Goal: Information Seeking & Learning: Find specific fact

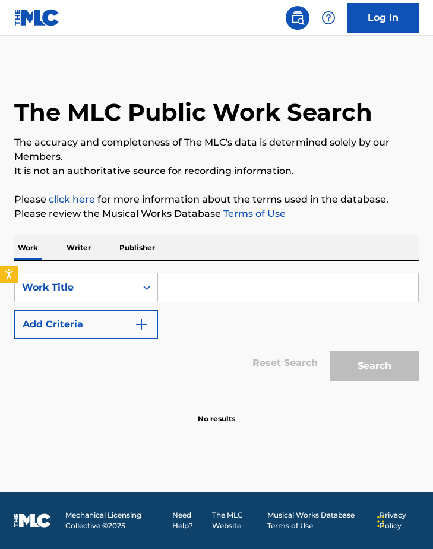
click at [194, 287] on input "Search Form" at bounding box center [288, 287] width 260 height 29
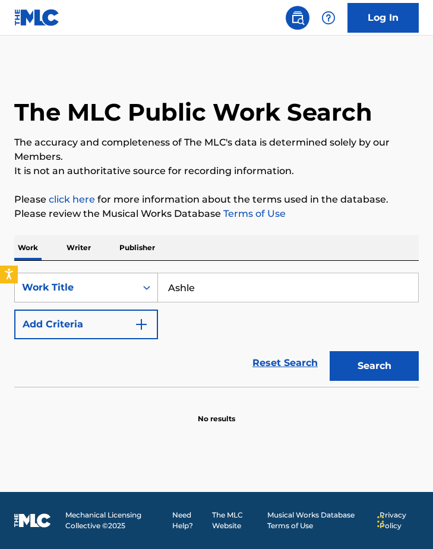
type input "Ashle"
click at [122, 280] on div "Work Title" at bounding box center [75, 287] width 121 height 23
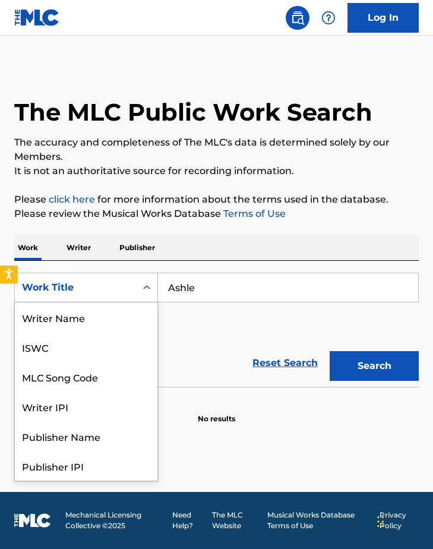
scroll to position [59, 0]
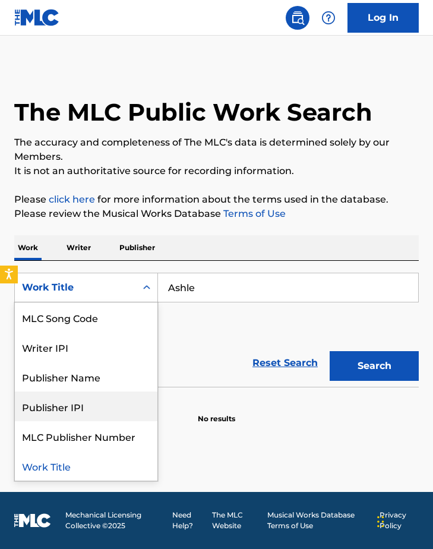
click at [75, 400] on div "Publisher IPI" at bounding box center [86, 406] width 143 height 30
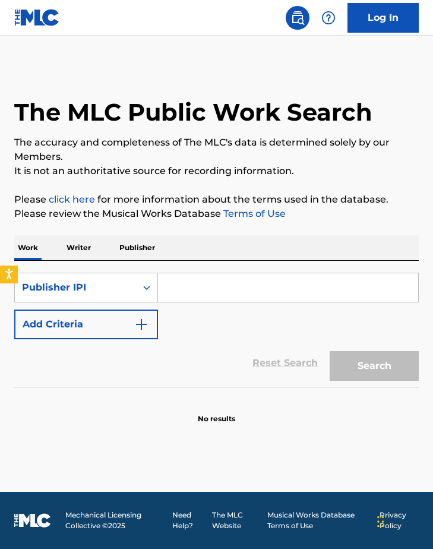
click at [190, 284] on input "Search Form" at bounding box center [288, 287] width 260 height 29
paste input "00343948929"
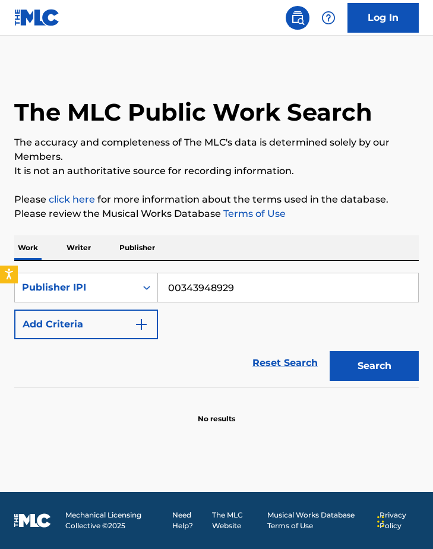
type input "00343948929"
click at [374, 366] on button "Search" at bounding box center [374, 366] width 89 height 30
click at [109, 291] on div "Publisher IPI" at bounding box center [75, 287] width 107 height 14
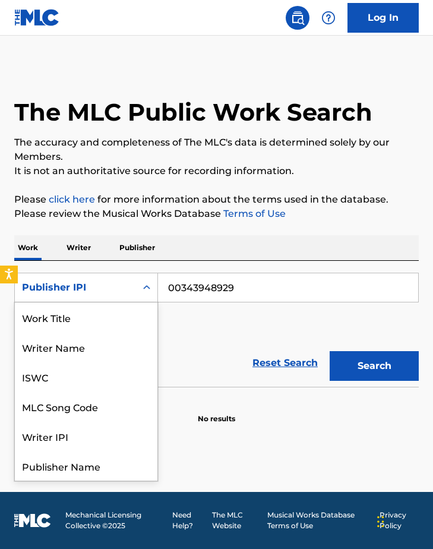
scroll to position [59, 0]
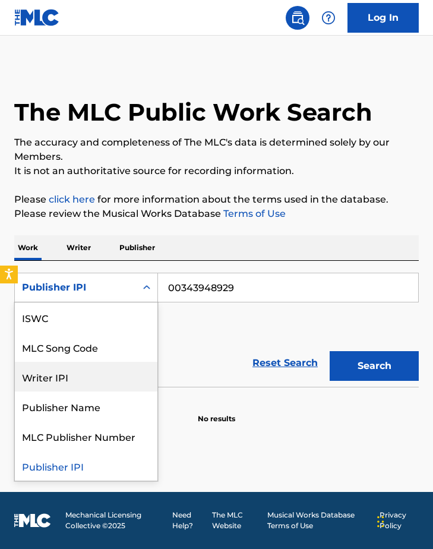
click at [65, 378] on div "Writer IPI" at bounding box center [86, 377] width 143 height 30
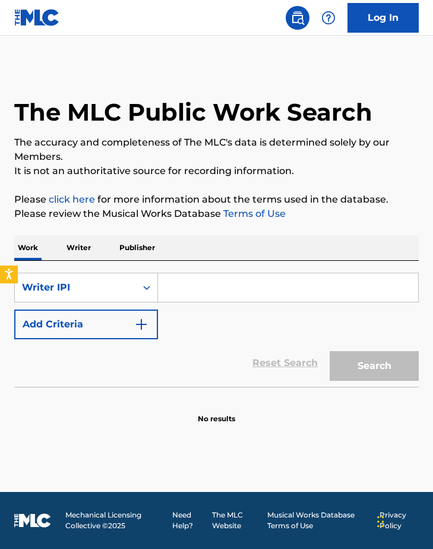
click at [188, 297] on input "Search Form" at bounding box center [288, 287] width 260 height 29
paste input "00343948929"
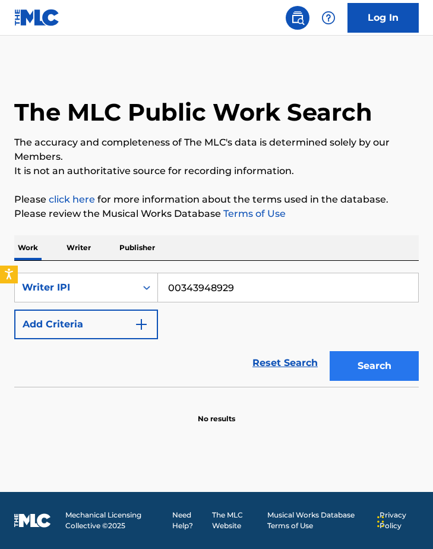
type input "00343948929"
click at [377, 368] on button "Search" at bounding box center [374, 366] width 89 height 30
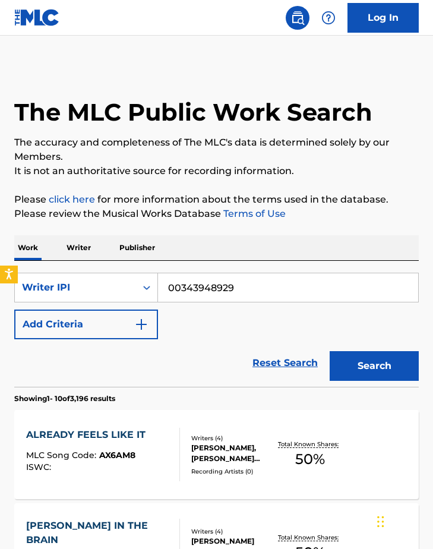
scroll to position [0, 0]
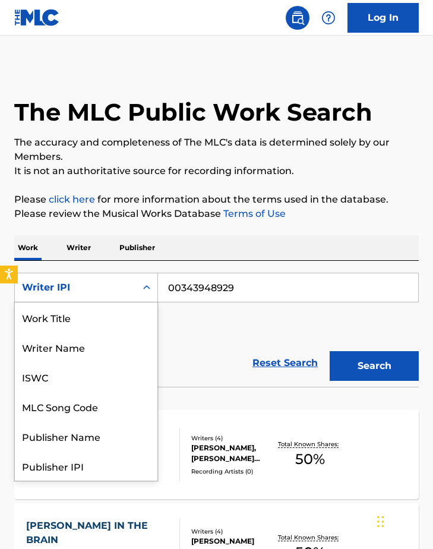
click at [83, 284] on div "Writer IPI" at bounding box center [75, 287] width 107 height 14
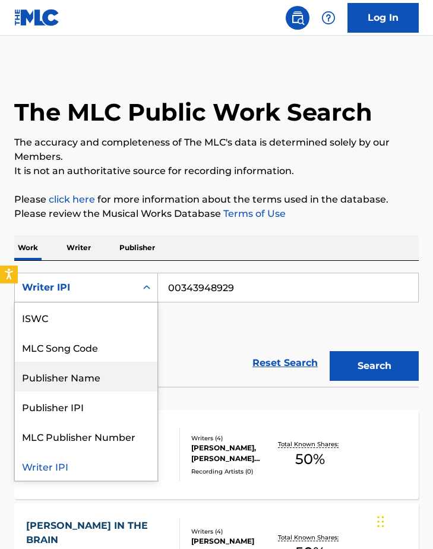
click at [80, 374] on div "Publisher Name" at bounding box center [86, 377] width 143 height 30
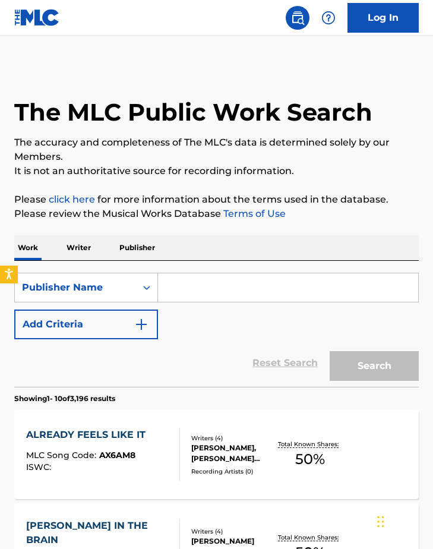
click at [207, 292] on input "Search Form" at bounding box center [288, 287] width 260 height 29
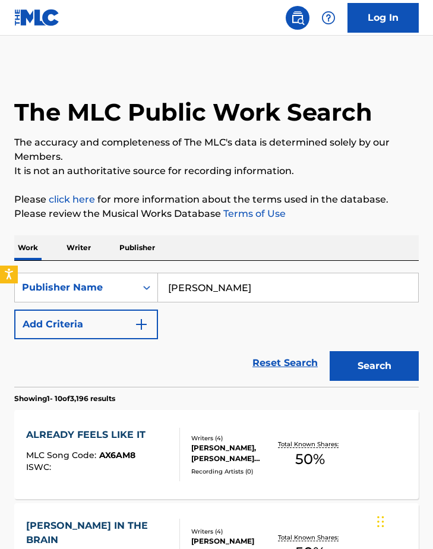
type input "[PERSON_NAME]"
click at [374, 366] on button "Search" at bounding box center [374, 366] width 89 height 30
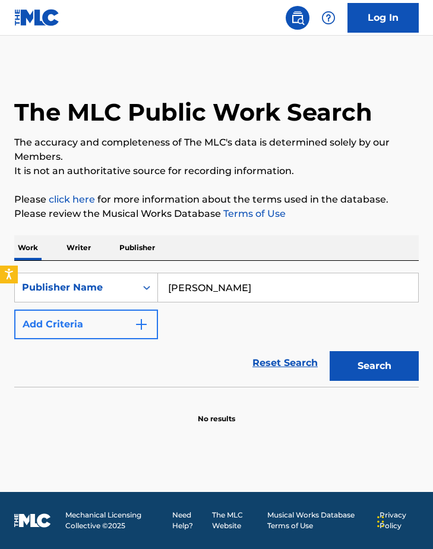
click at [84, 322] on button "Add Criteria" at bounding box center [86, 324] width 144 height 30
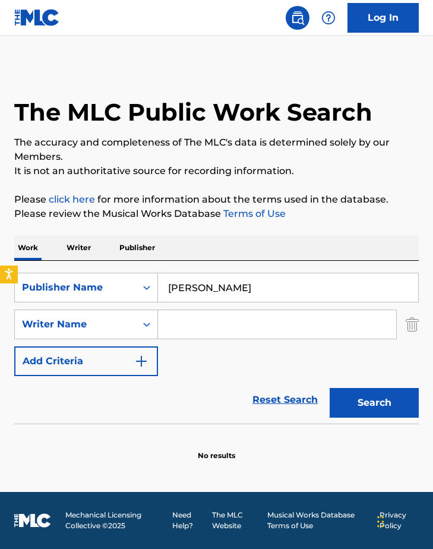
click at [181, 325] on input "Search Form" at bounding box center [277, 324] width 238 height 29
type input "[PERSON_NAME]"
drag, startPoint x: 245, startPoint y: 290, endPoint x: 95, endPoint y: 284, distance: 150.4
click at [96, 285] on div "SearchWithCriteriaaacc17ba-6f4c-4e3e-bcea-69ba1d570449 Publisher Name [PERSON_N…" at bounding box center [216, 288] width 404 height 30
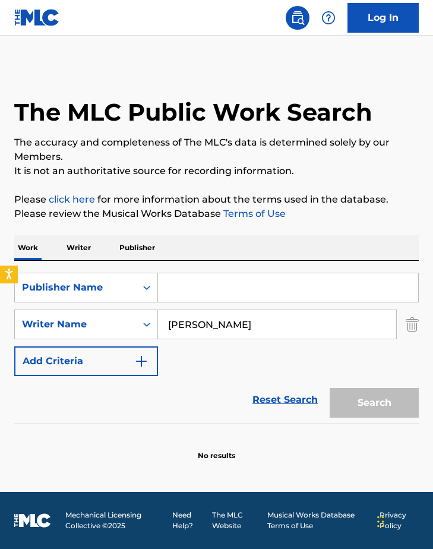
click at [371, 401] on div "Search" at bounding box center [371, 400] width 95 height 48
click at [278, 296] on input "Search Form" at bounding box center [288, 287] width 260 height 29
click at [120, 283] on div "Publisher Name" at bounding box center [75, 287] width 107 height 14
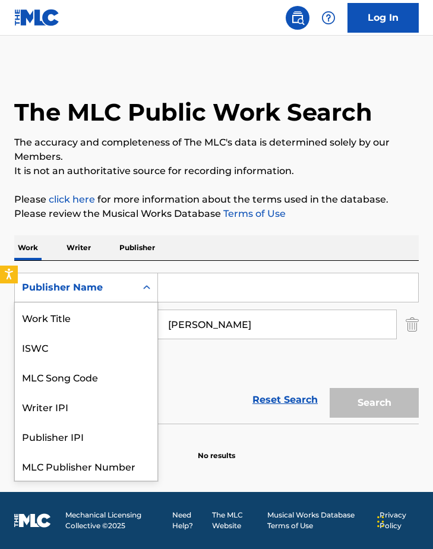
scroll to position [30, 0]
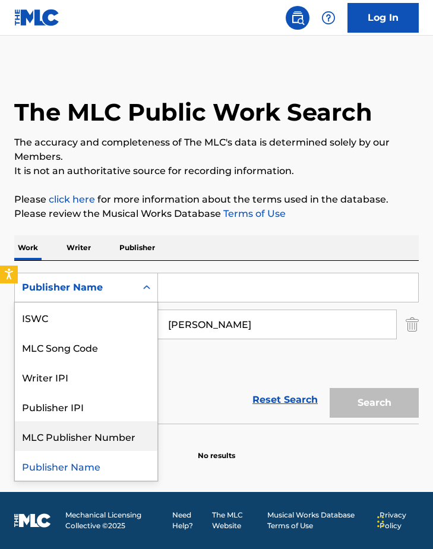
click at [108, 430] on div "MLC Publisher Number" at bounding box center [86, 436] width 143 height 30
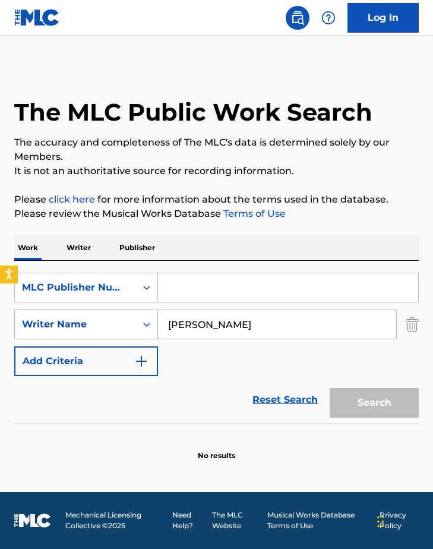
drag, startPoint x: 245, startPoint y: 321, endPoint x: 156, endPoint y: 318, distance: 88.5
click at [156, 318] on div "SearchWithCriteriabc85cf5a-90c5-4a71-b276-b32d7fd21471 Writer Name [PERSON_NAME]" at bounding box center [216, 324] width 404 height 30
click at [172, 283] on input "Search Form" at bounding box center [288, 287] width 260 height 29
paste input "00343948929"
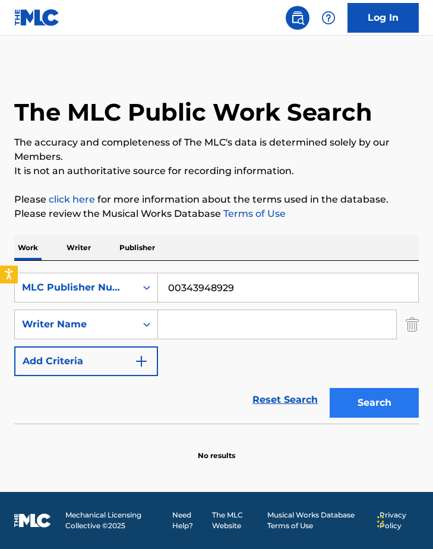
type input "00343948929"
click at [387, 400] on button "Search" at bounding box center [374, 403] width 89 height 30
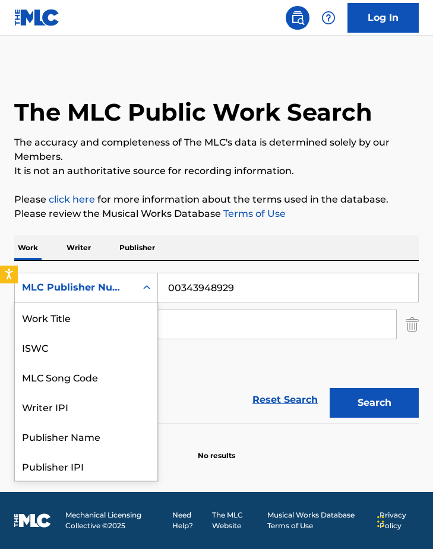
click at [120, 297] on div "MLC Publisher Number" at bounding box center [75, 287] width 121 height 23
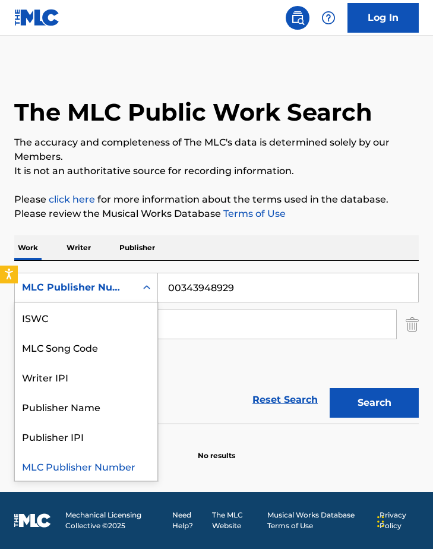
click at [87, 245] on p "Writer" at bounding box center [78, 247] width 31 height 25
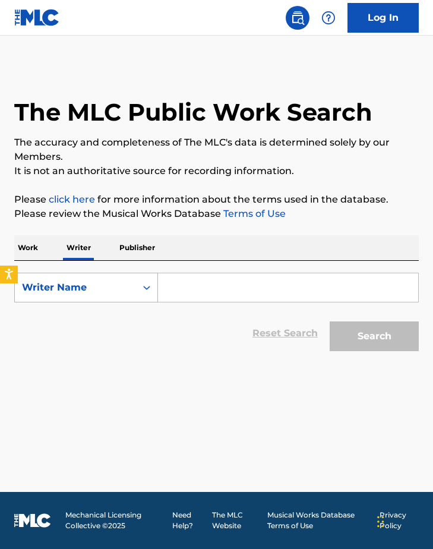
click at [134, 289] on div "Writer Name" at bounding box center [75, 287] width 121 height 23
click at [93, 311] on div "Writer IPI" at bounding box center [86, 317] width 143 height 30
click at [210, 285] on input "Search Form" at bounding box center [288, 287] width 260 height 29
paste input "00343948929"
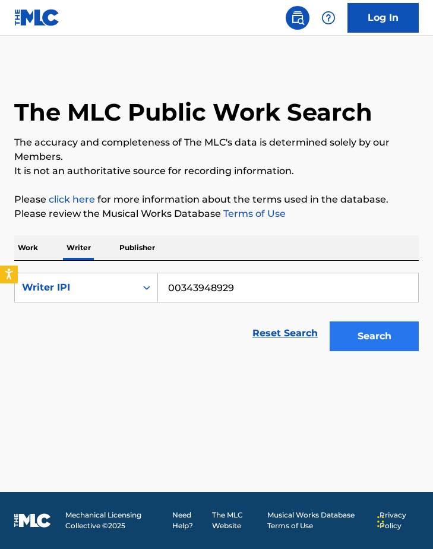
type input "00343948929"
click at [363, 340] on button "Search" at bounding box center [374, 336] width 89 height 30
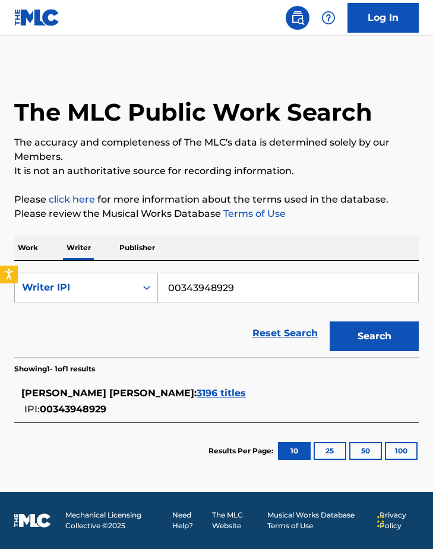
click at [116, 284] on div "Writer IPI" at bounding box center [75, 287] width 107 height 14
click at [38, 241] on p "Work" at bounding box center [27, 247] width 27 height 25
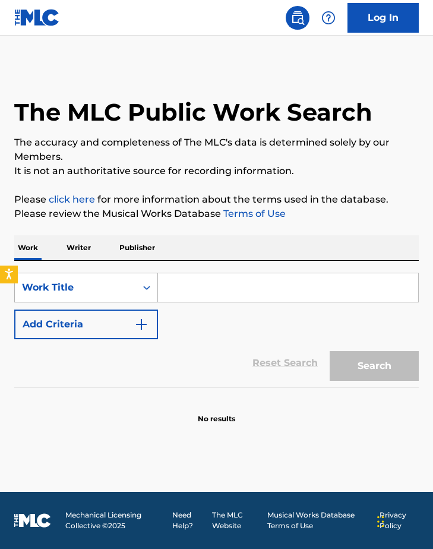
click at [78, 277] on div "Work Title" at bounding box center [75, 287] width 121 height 23
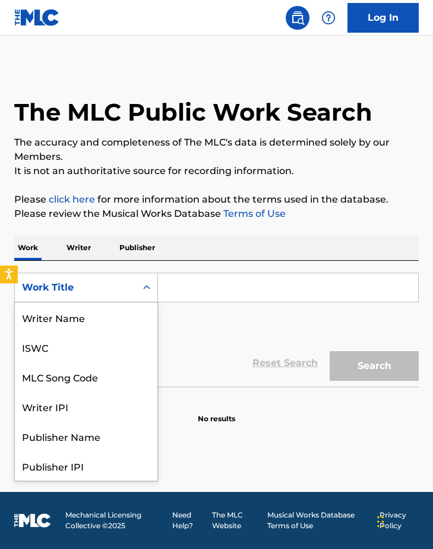
scroll to position [59, 0]
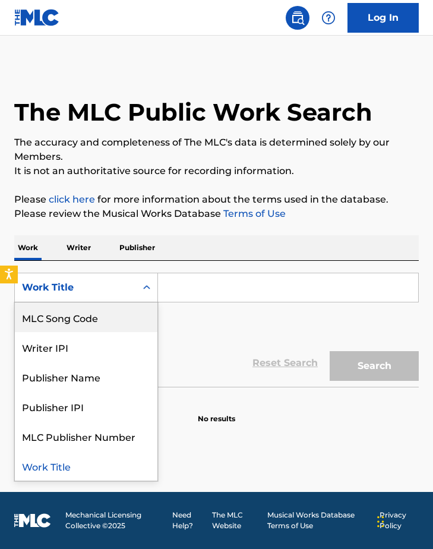
click at [87, 241] on p "Writer" at bounding box center [78, 247] width 31 height 25
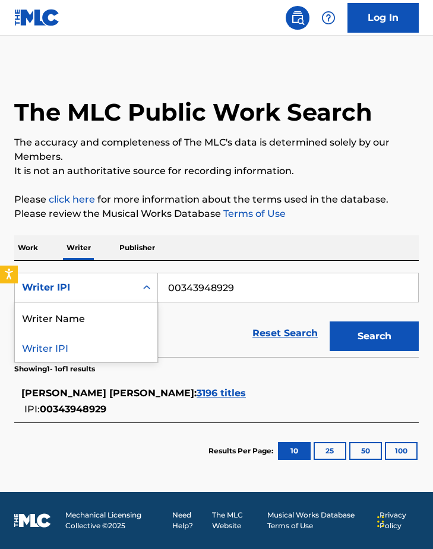
click at [90, 277] on div "Writer IPI" at bounding box center [75, 287] width 121 height 23
click at [110, 258] on div "Work Writer Publisher" at bounding box center [216, 247] width 404 height 25
click at [134, 243] on p "Publisher" at bounding box center [137, 247] width 43 height 25
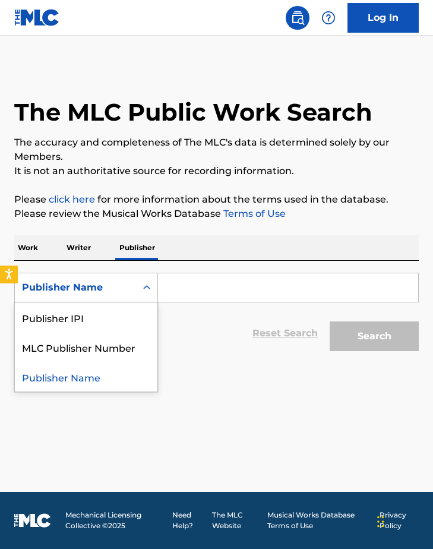
click at [112, 289] on div "Publisher Name" at bounding box center [75, 287] width 107 height 14
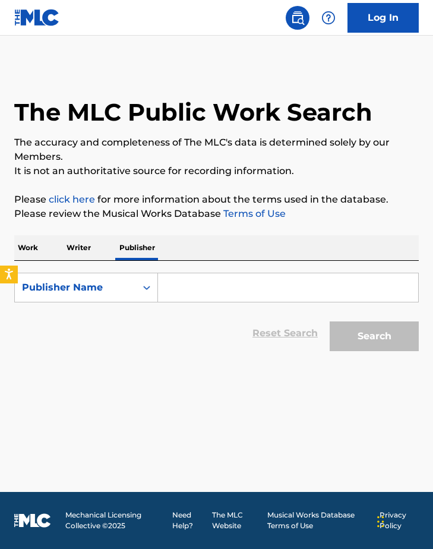
click at [65, 249] on p "Writer" at bounding box center [78, 247] width 31 height 25
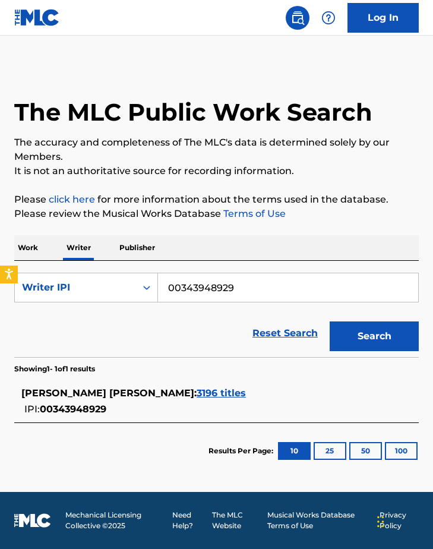
click at [34, 246] on p "Work" at bounding box center [27, 247] width 27 height 25
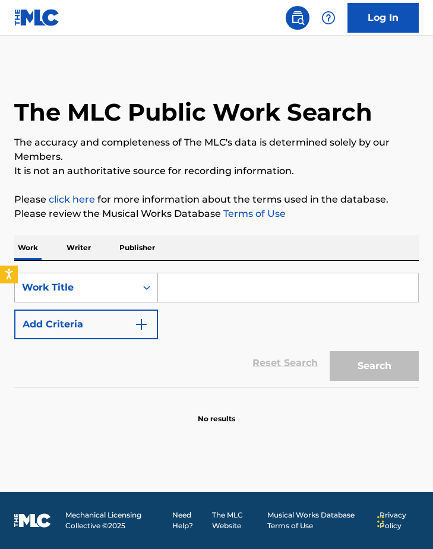
click at [57, 273] on div "Work Title" at bounding box center [86, 288] width 144 height 30
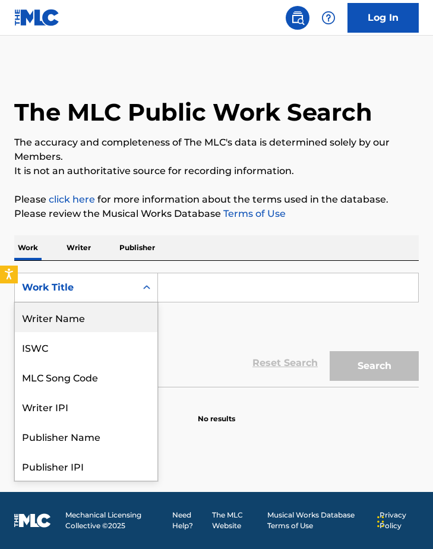
click at [211, 274] on input "Search Form" at bounding box center [288, 287] width 260 height 29
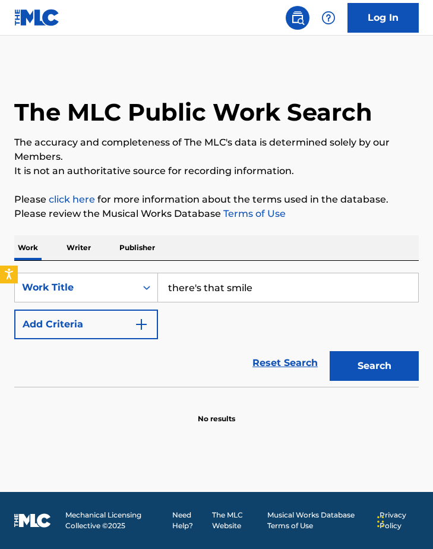
click at [374, 366] on button "Search" at bounding box center [374, 366] width 89 height 30
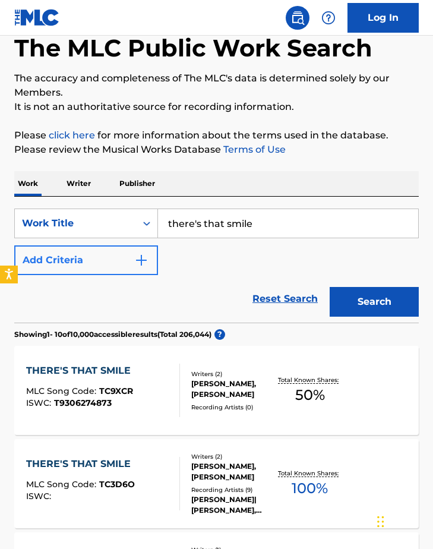
scroll to position [68, 0]
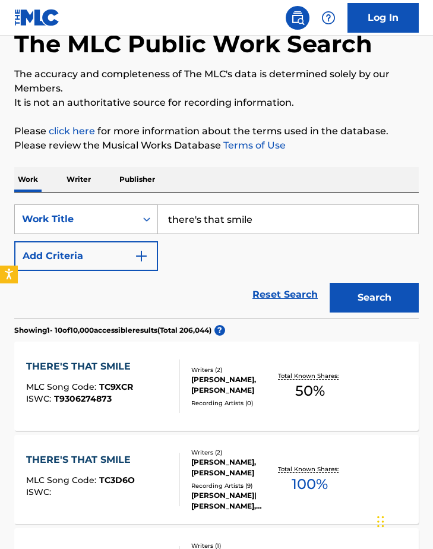
drag, startPoint x: 202, startPoint y: 220, endPoint x: 141, endPoint y: 220, distance: 61.2
click at [141, 220] on div "SearchWithCriteriab2d95aa8-ec6e-4e88-8f18-5e7b932c981a Work Title there's that …" at bounding box center [216, 219] width 404 height 30
type input "Life of the party"
click at [374, 297] on button "Search" at bounding box center [374, 298] width 89 height 30
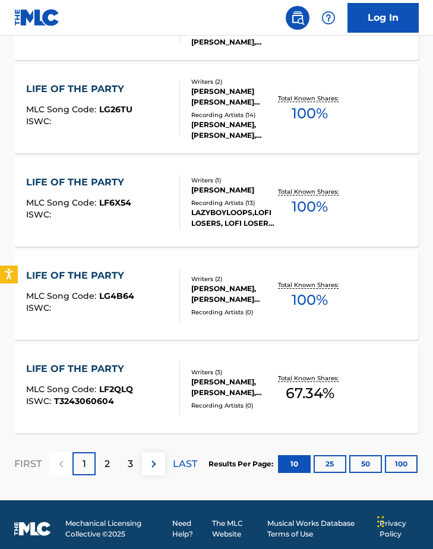
scroll to position [909, 0]
